Goal: Task Accomplishment & Management: Complete application form

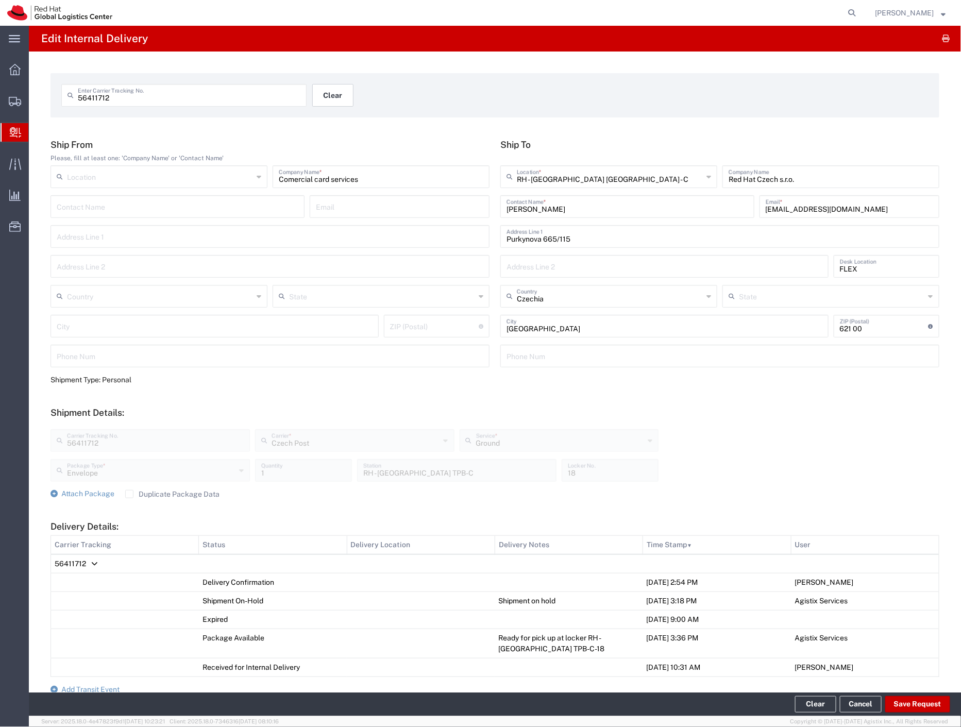
click at [328, 99] on button "Clear" at bounding box center [332, 95] width 41 height 23
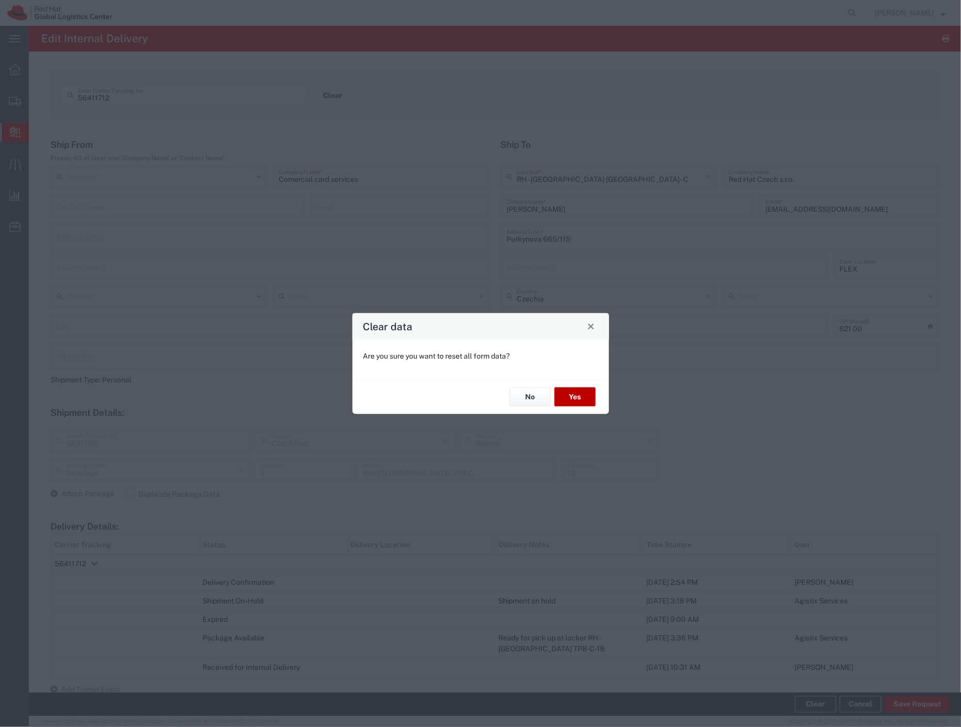
click at [584, 398] on button "Yes" at bounding box center [574, 396] width 41 height 19
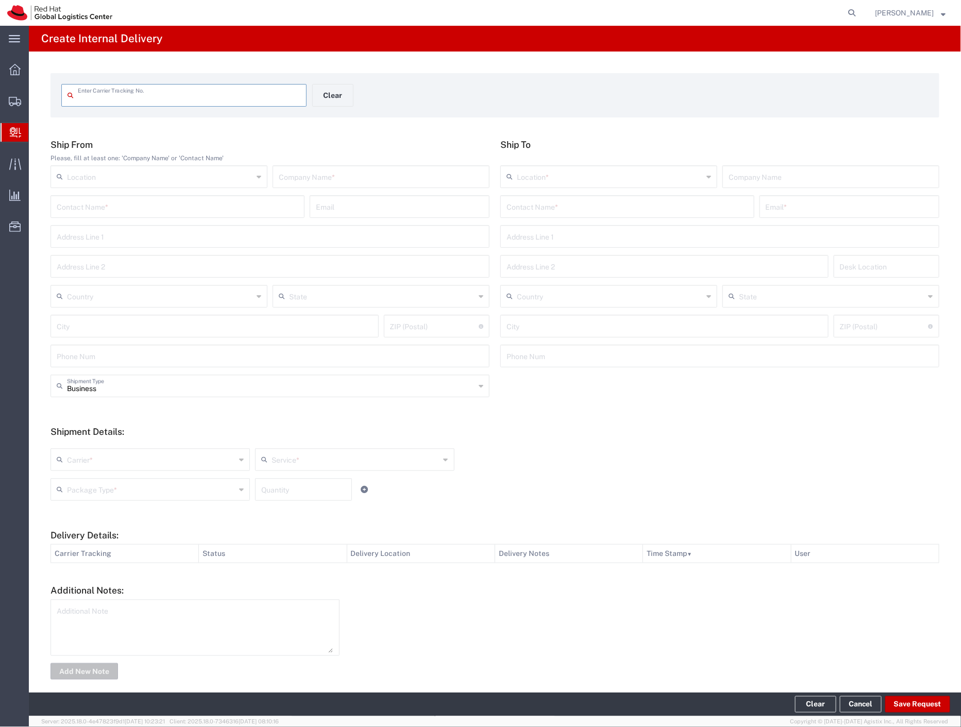
click at [218, 96] on input "text" at bounding box center [189, 95] width 223 height 18
type input "14064625"
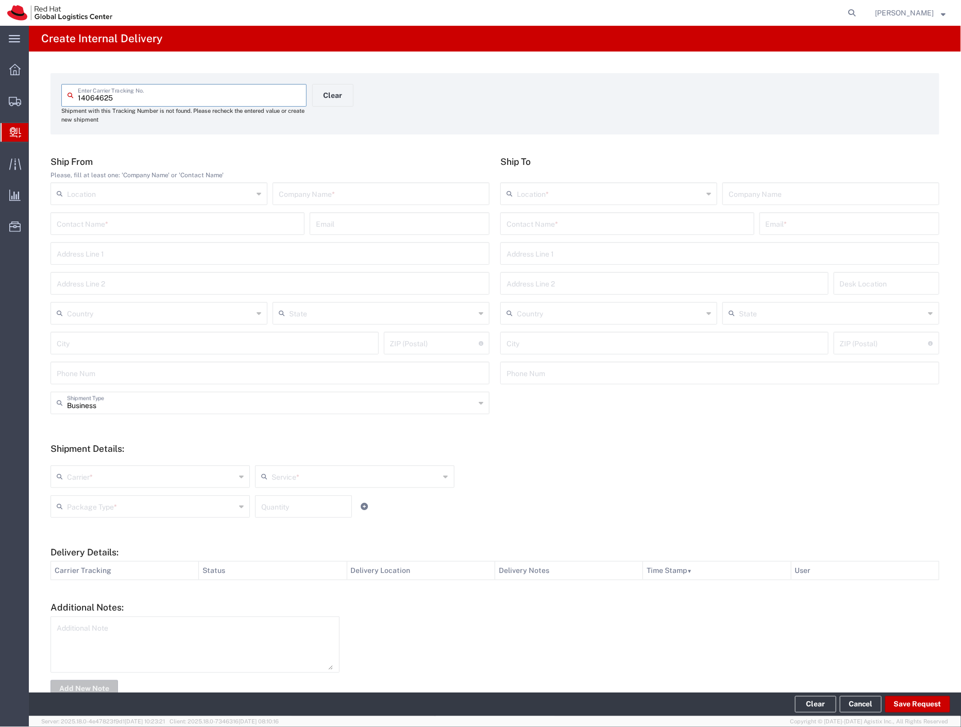
click at [424, 191] on input "text" at bounding box center [381, 193] width 204 height 18
type input "cdw"
click at [541, 220] on input "text" at bounding box center [627, 223] width 242 height 18
type input "[PERSON_NAME]"
click at [580, 255] on p "Purkynova 647/111, 0B201, [GEOGRAPHIC_DATA], 621 00, [GEOGRAPHIC_DATA]" at bounding box center [627, 261] width 241 height 13
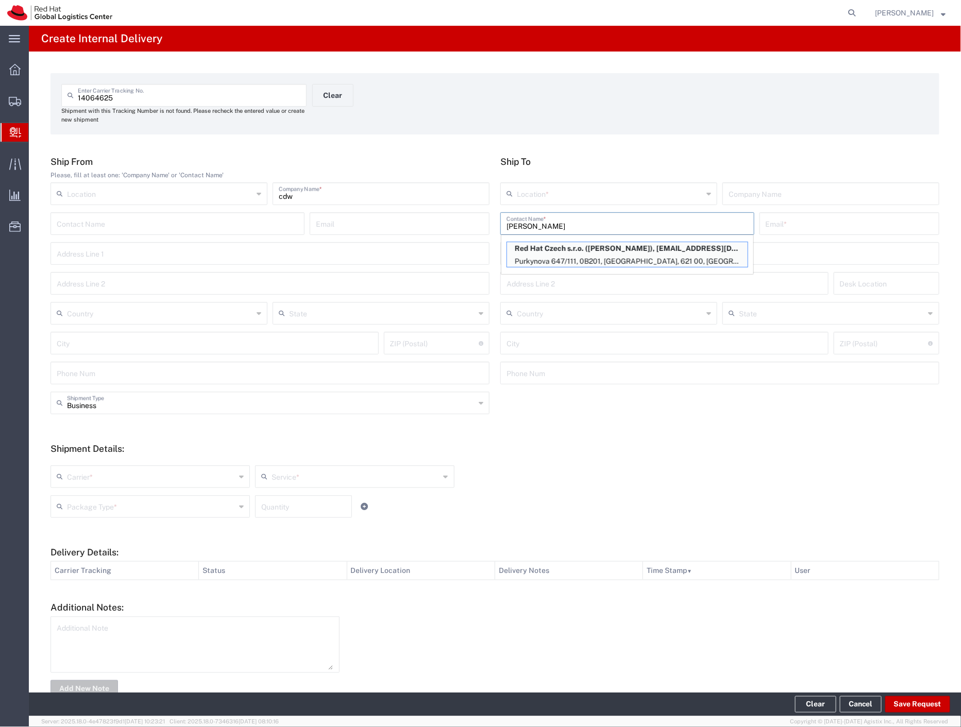
type input "RH - [GEOGRAPHIC_DATA] [GEOGRAPHIC_DATA] - B"
type input "Red Hat Czech s.r.o."
type input "[PERSON_NAME]"
type input "[EMAIL_ADDRESS][DOMAIN_NAME]"
type input "Purkynova 647/111"
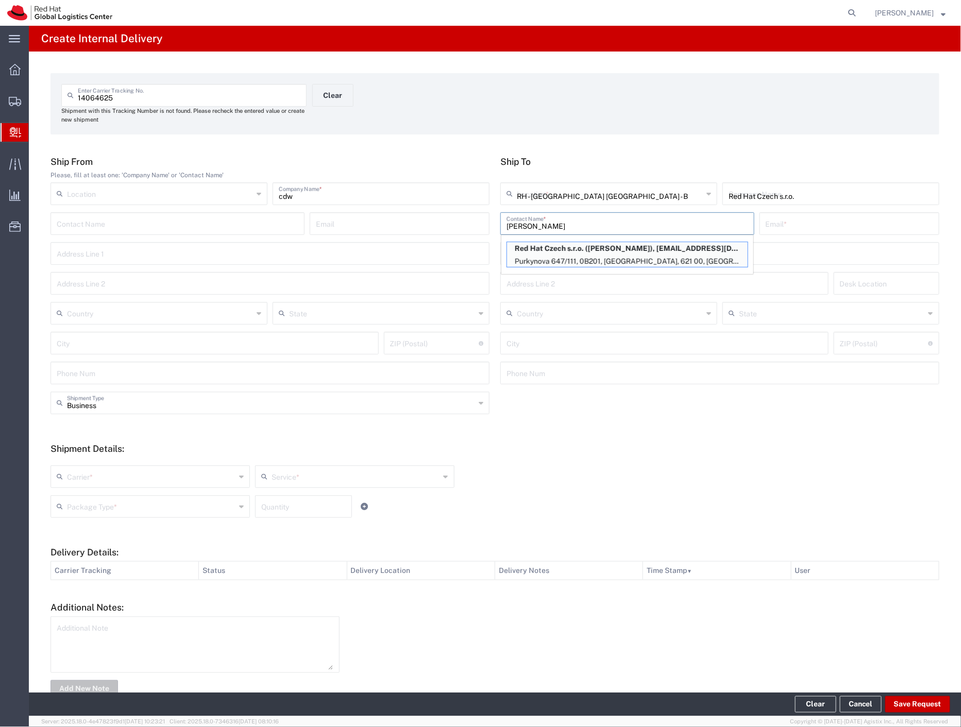
type input "0B201"
type input "Czechia"
type input "[GEOGRAPHIC_DATA]"
type input "621 00"
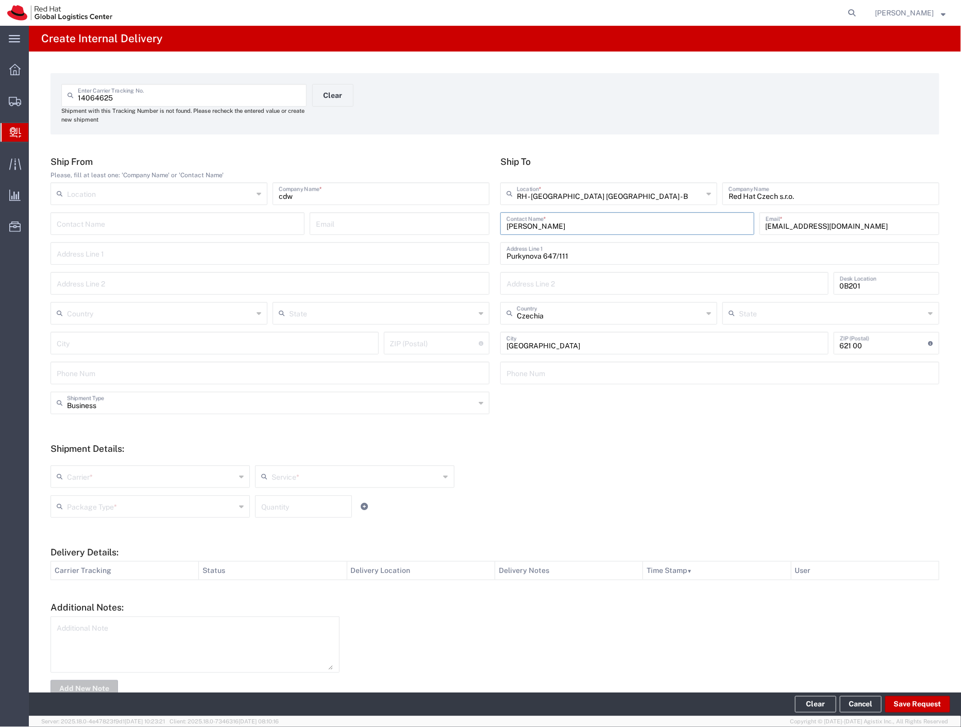
click at [100, 474] on input "text" at bounding box center [151, 476] width 168 height 18
click at [90, 501] on span "Czech Post" at bounding box center [149, 499] width 195 height 16
type input "Czech Post"
click at [90, 501] on input "text" at bounding box center [151, 506] width 168 height 18
type input "Ground"
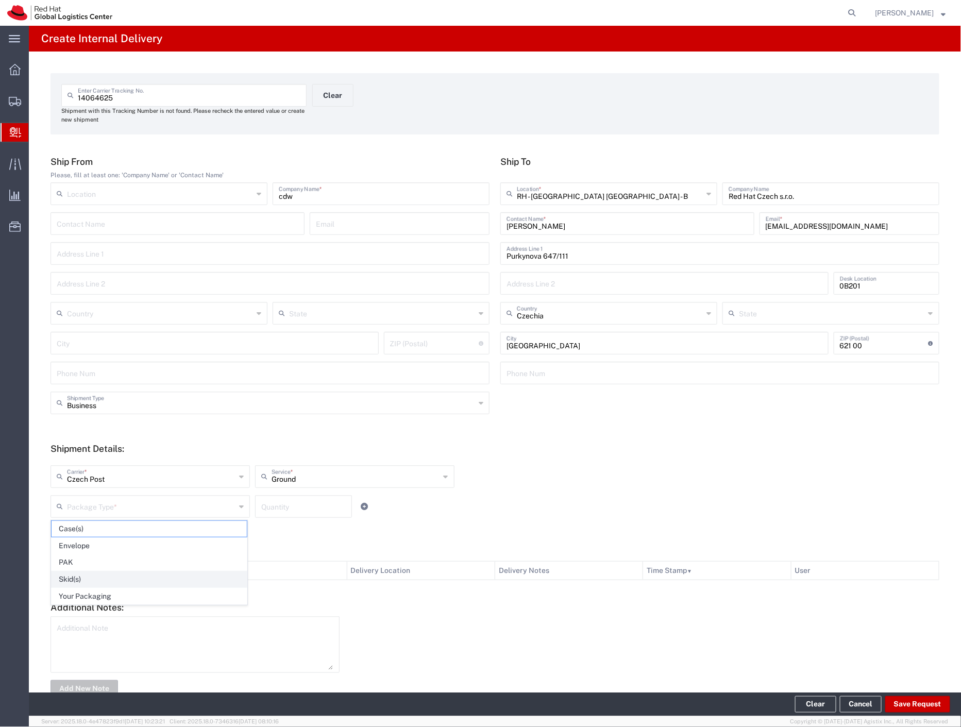
click at [103, 575] on span "Skid(s)" at bounding box center [149, 579] width 195 height 16
type input "Skid(s)"
click at [917, 709] on button "Save Request" at bounding box center [917, 704] width 65 height 16
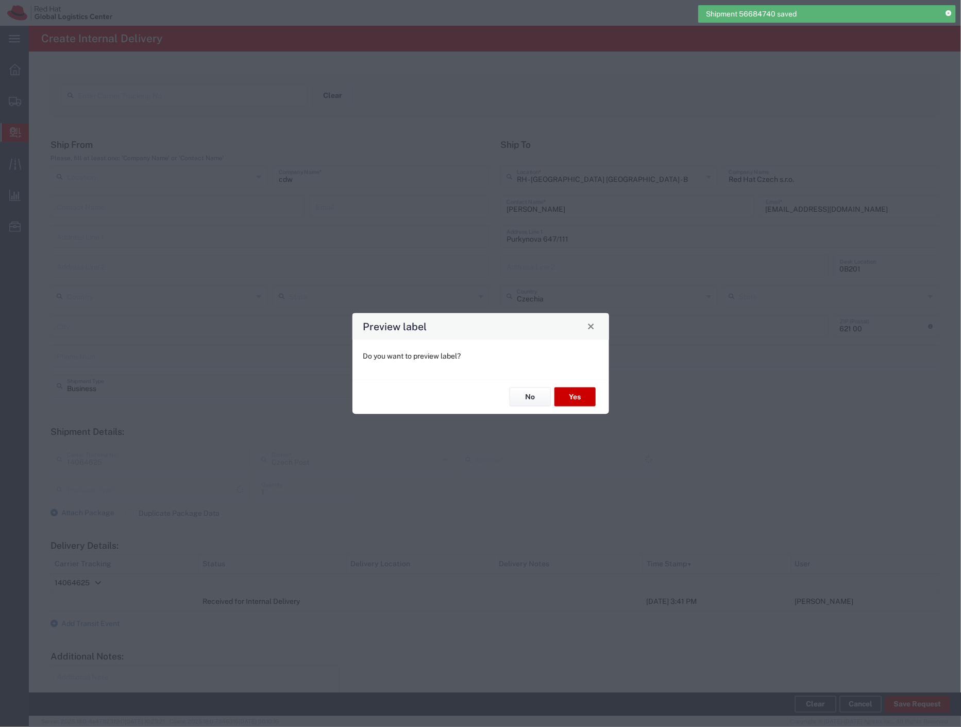
type input "Skid(s)"
type input "Ground"
click at [529, 402] on button "No" at bounding box center [529, 396] width 41 height 19
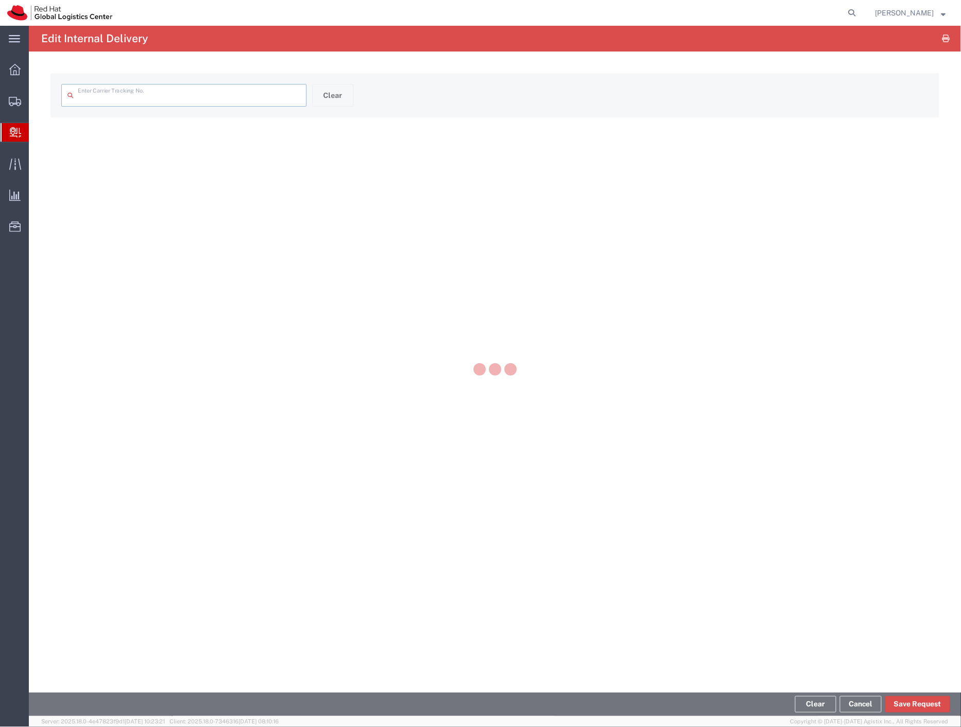
type input "14064625"
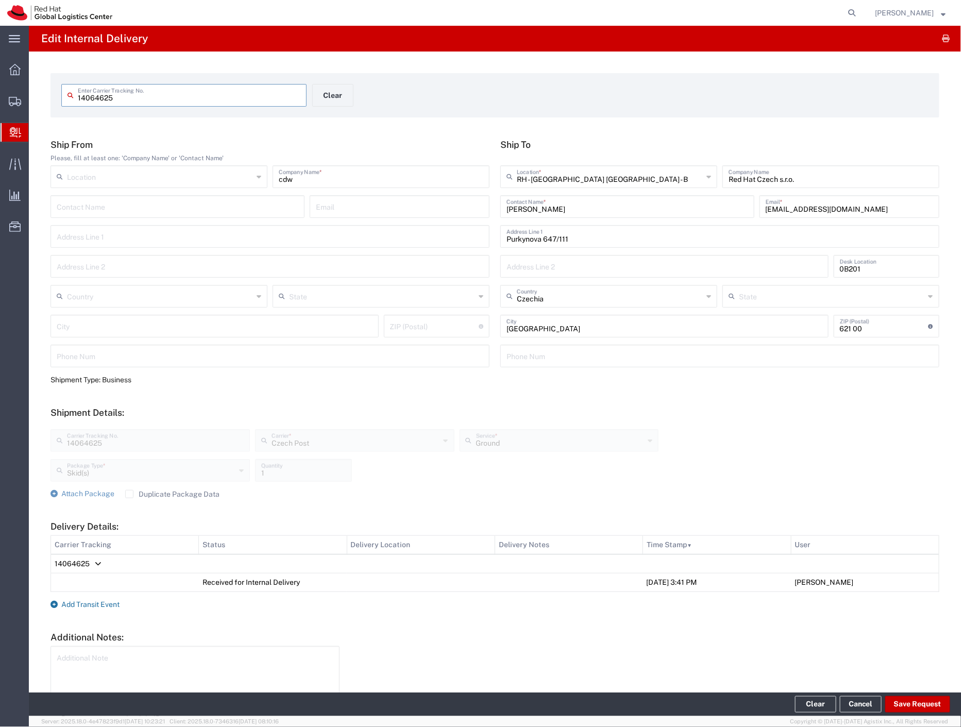
click at [91, 604] on span "Add Transit Event" at bounding box center [90, 604] width 58 height 8
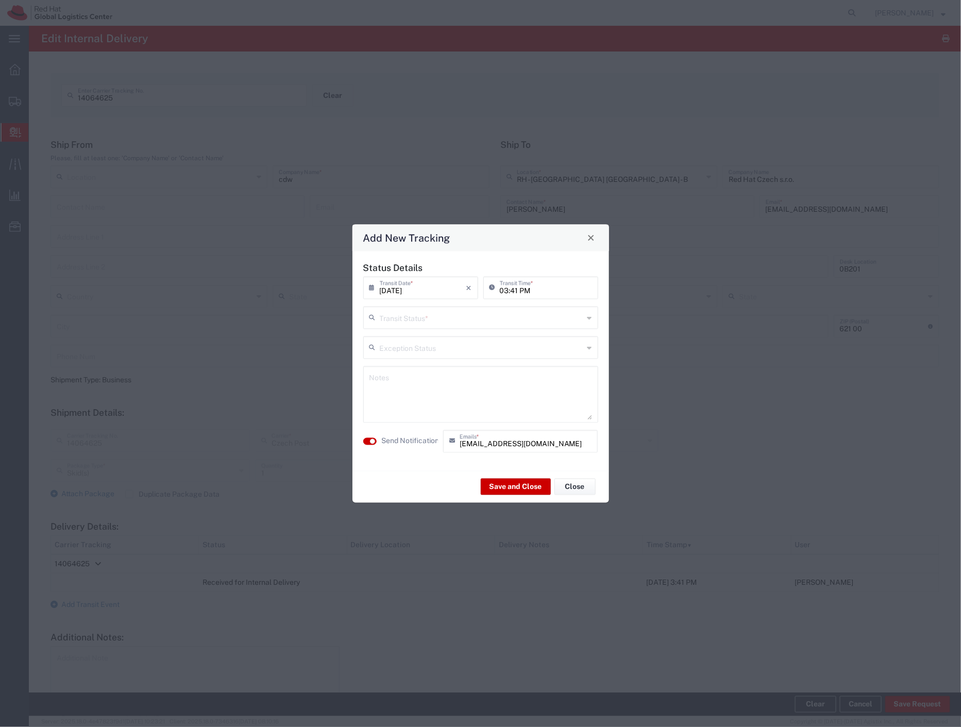
drag, startPoint x: 387, startPoint y: 313, endPoint x: 403, endPoint y: 325, distance: 19.5
click at [389, 314] on input "text" at bounding box center [482, 317] width 204 height 18
click at [405, 334] on span "Delivery Confirmation" at bounding box center [480, 340] width 233 height 16
type input "Delivery Confirmation"
click at [445, 404] on textarea at bounding box center [480, 394] width 223 height 50
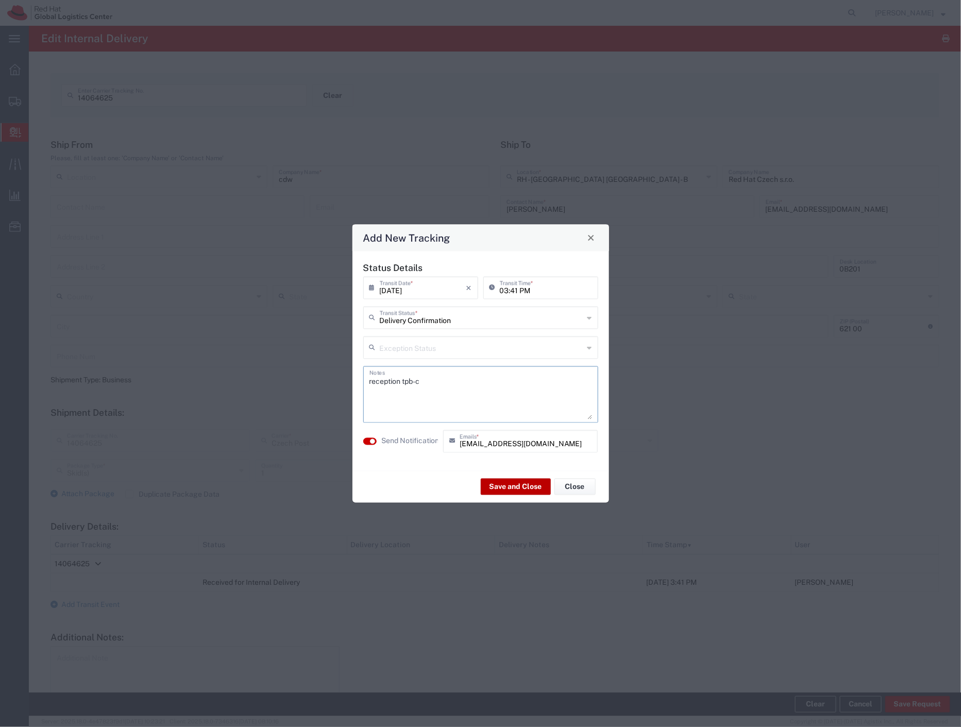
type textarea "reception tpb-c"
click at [528, 487] on button "Save and Close" at bounding box center [516, 487] width 70 height 16
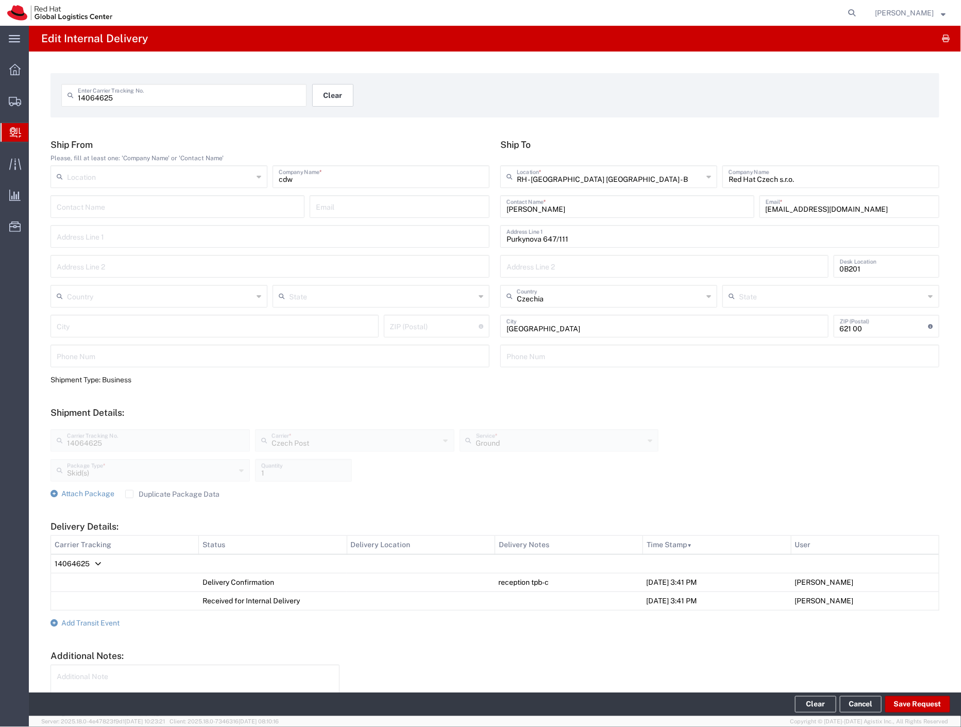
click at [325, 94] on button "Clear" at bounding box center [332, 95] width 41 height 23
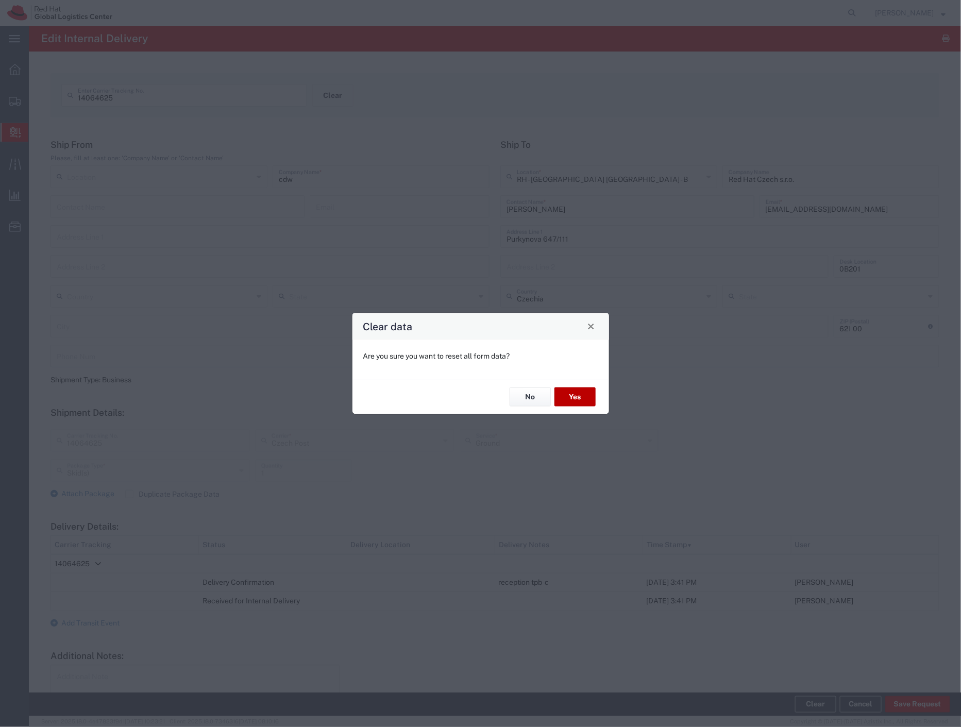
click at [570, 404] on button "Yes" at bounding box center [574, 396] width 41 height 19
